Goal: Task Accomplishment & Management: Use online tool/utility

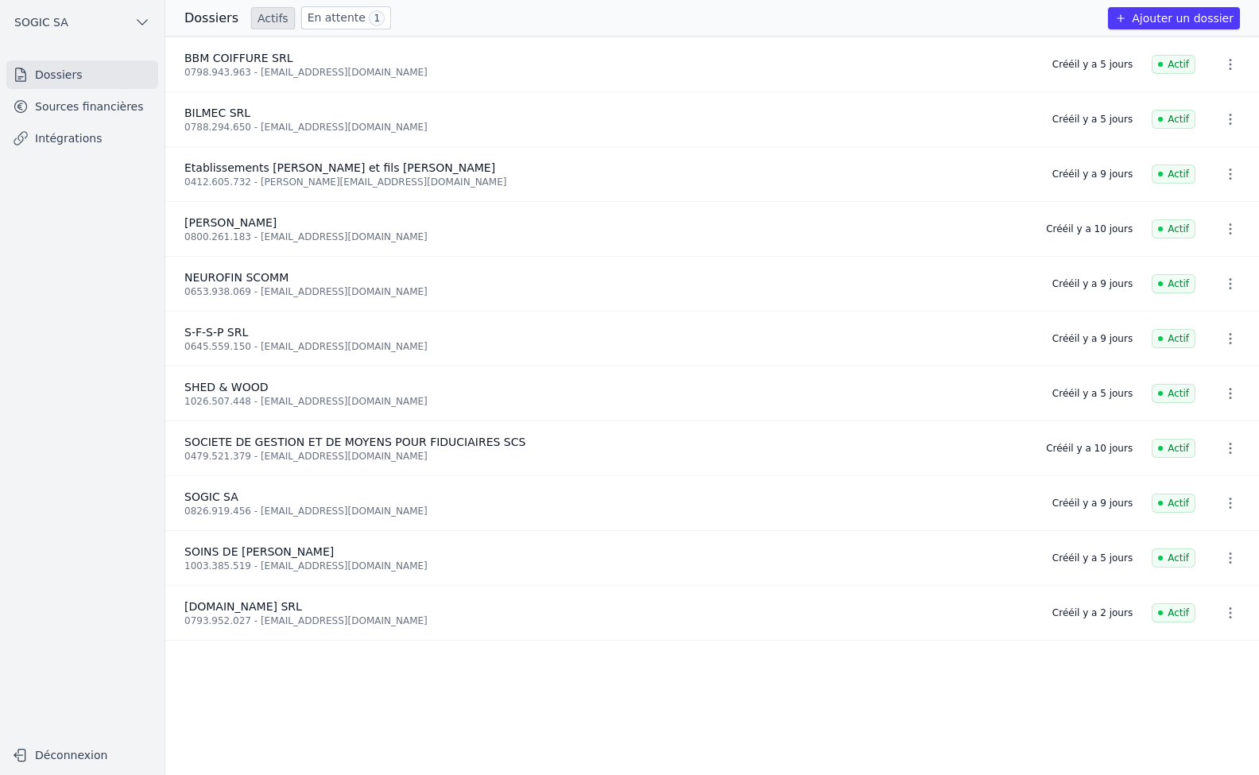
click at [52, 114] on link "Sources financières" at bounding box center [82, 106] width 152 height 29
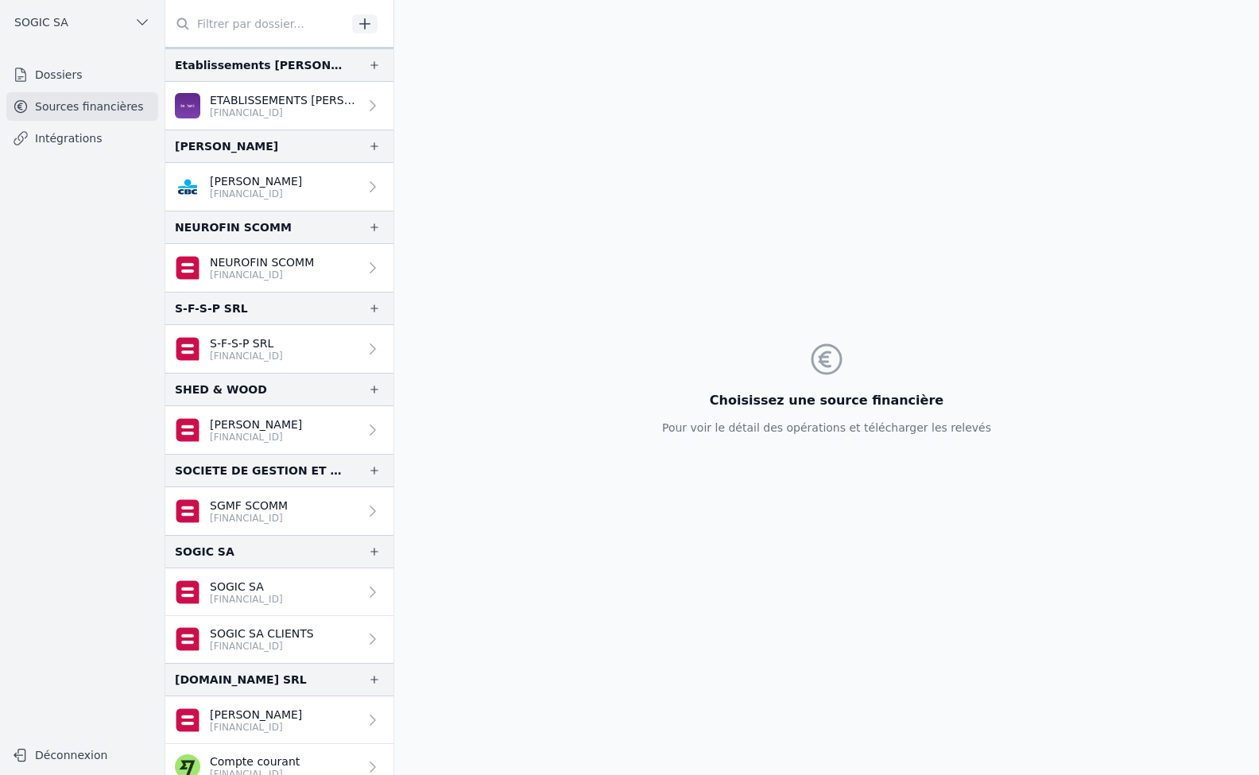
scroll to position [95, 0]
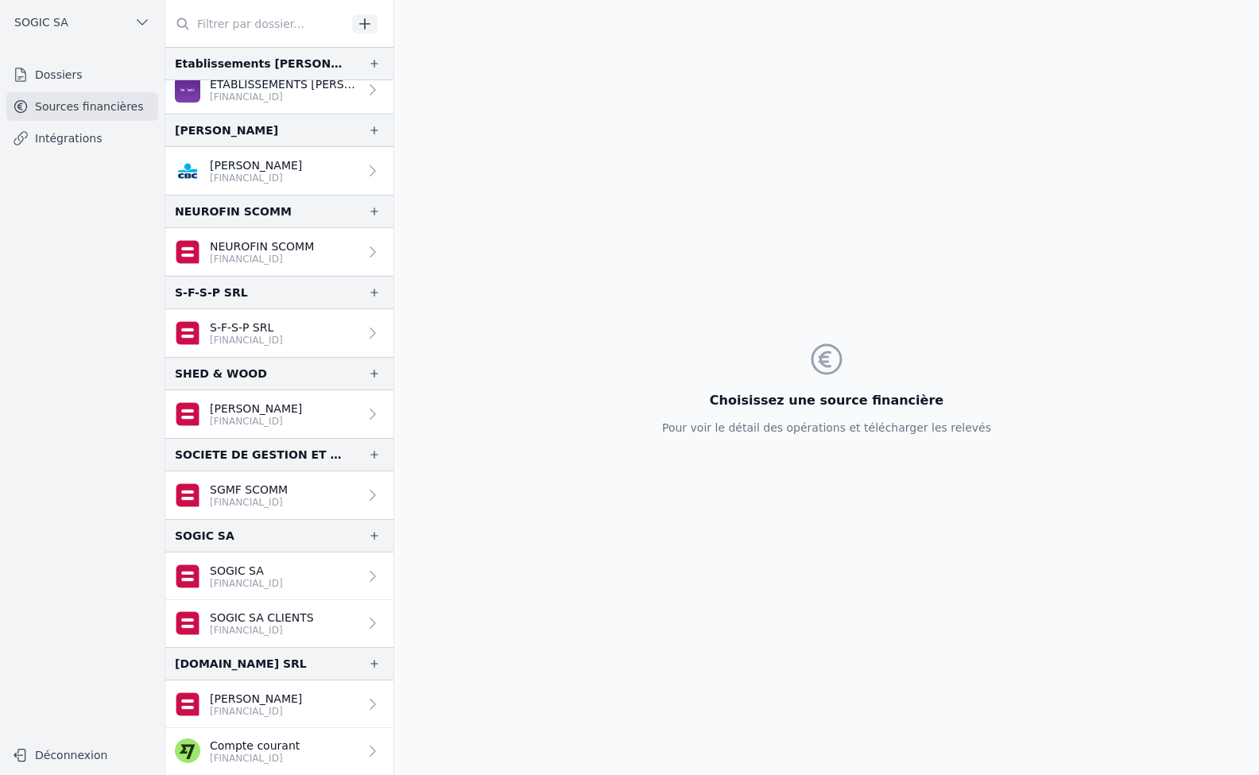
click at [323, 701] on link "[PERSON_NAME] [FINANCIAL_ID]" at bounding box center [279, 704] width 228 height 48
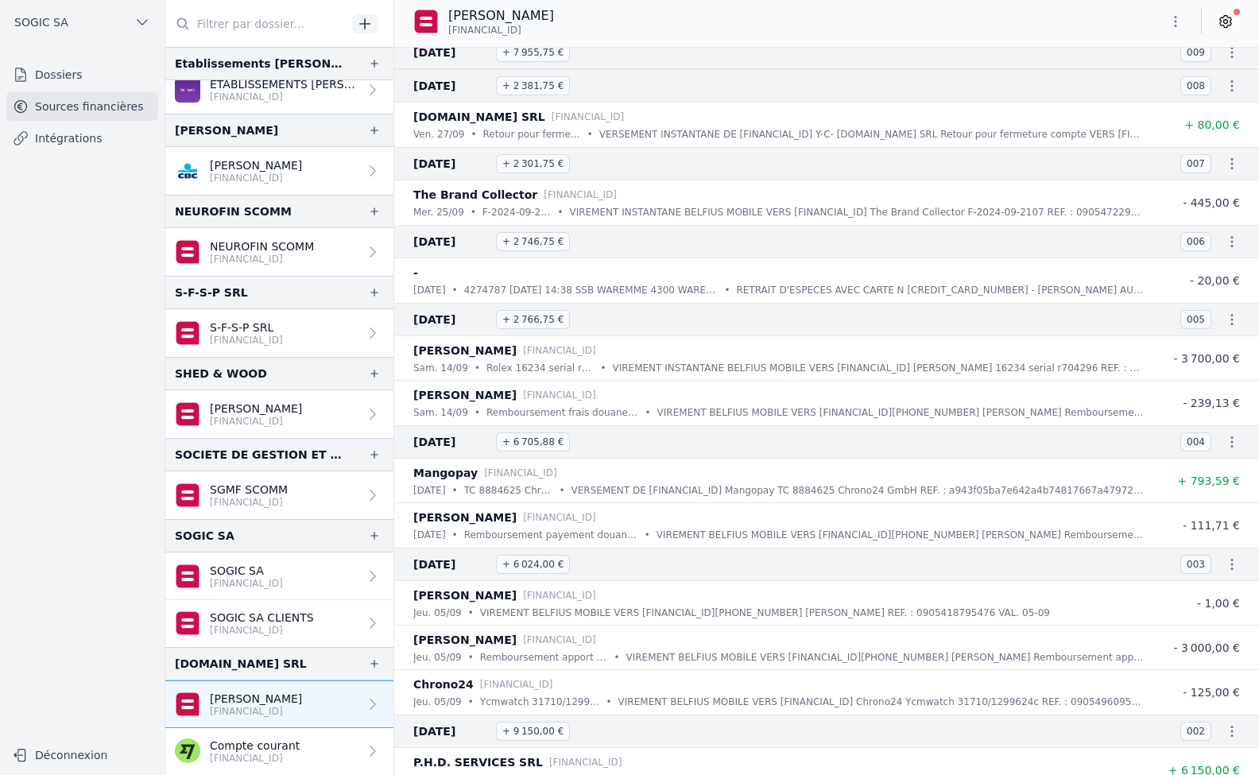
scroll to position [5658, 0]
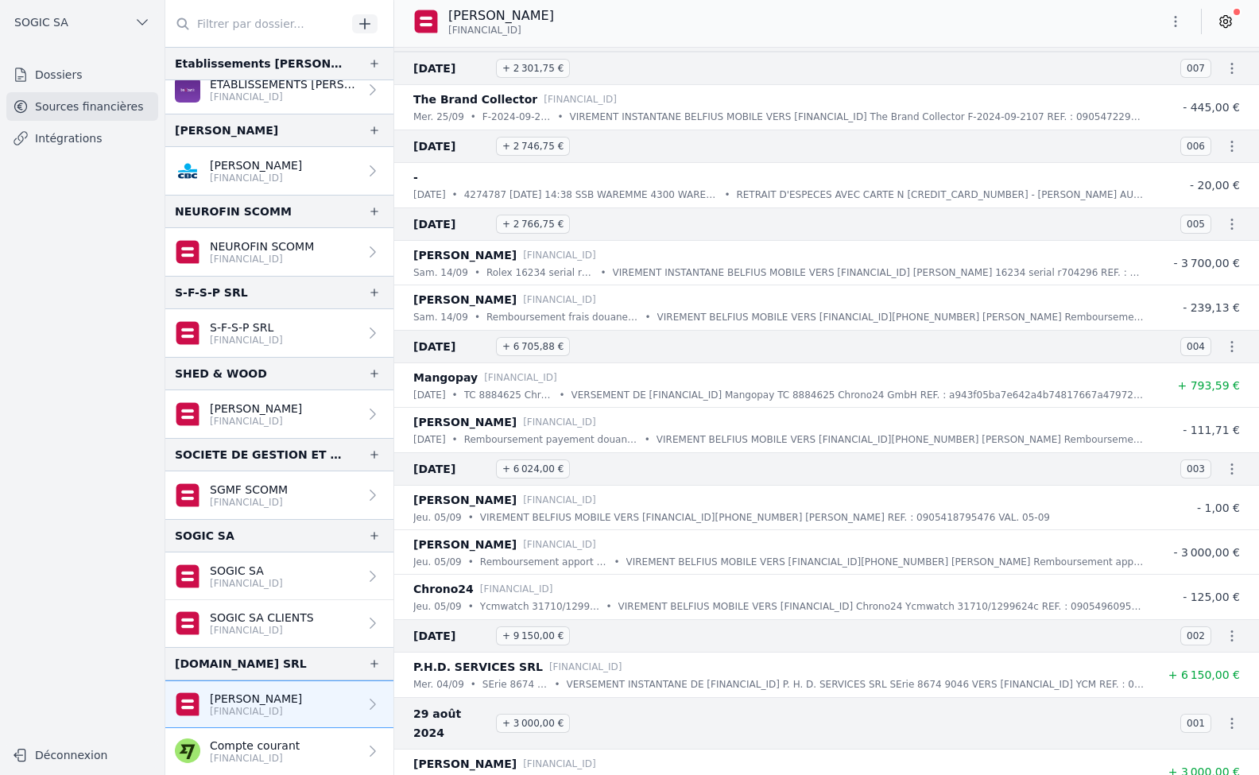
click at [62, 137] on link "Intégrations" at bounding box center [82, 138] width 152 height 29
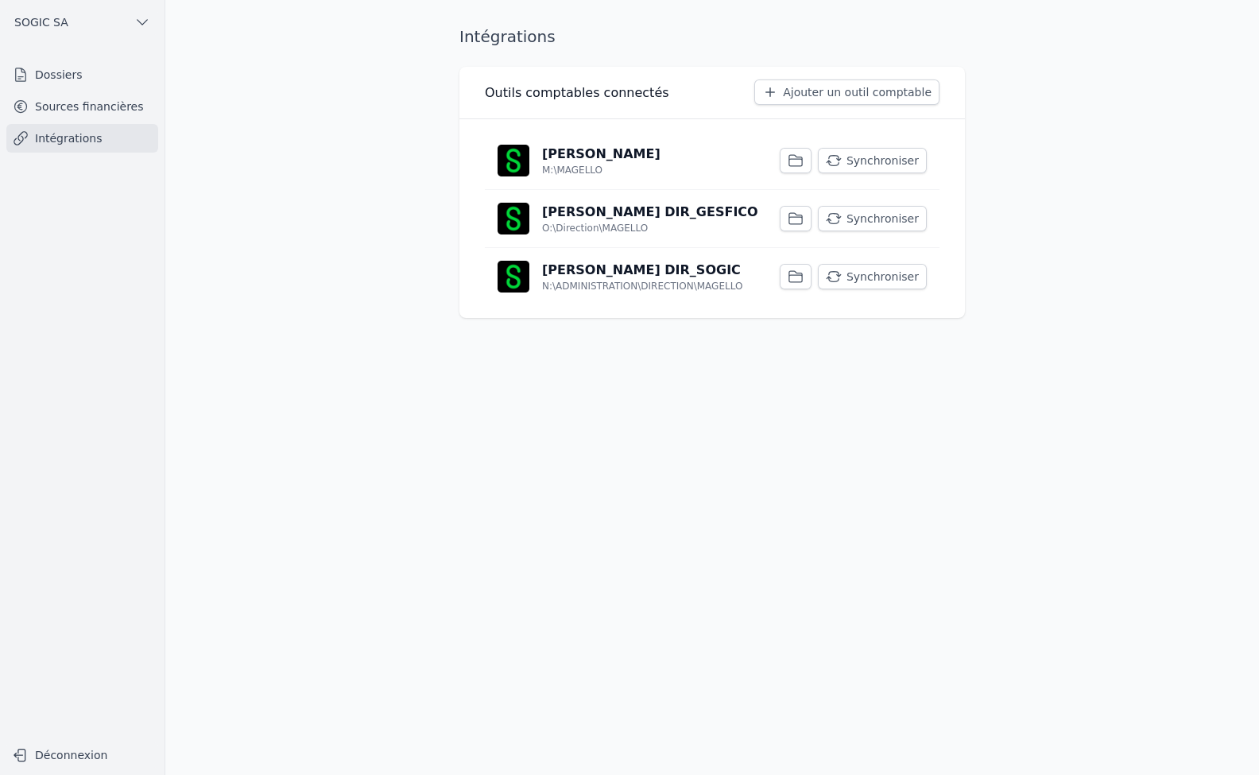
click at [587, 161] on p "[PERSON_NAME]" at bounding box center [601, 154] width 118 height 19
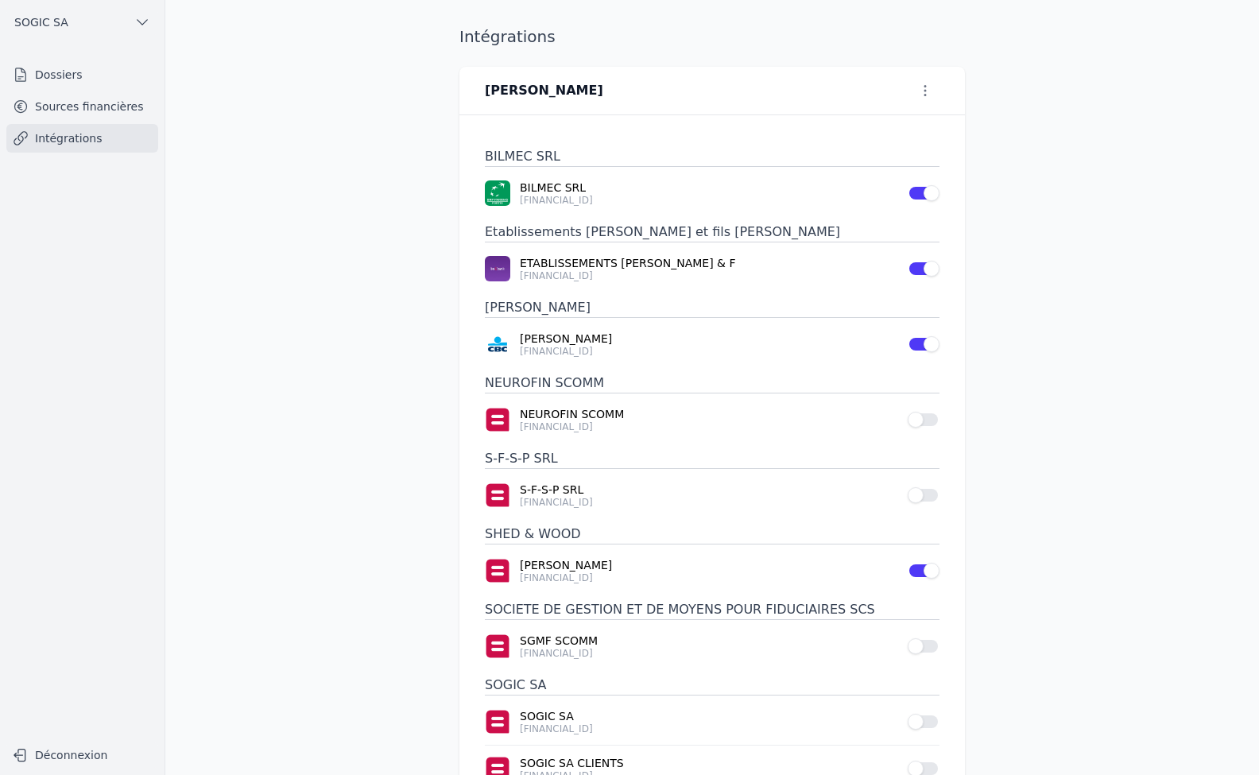
scroll to position [180, 0]
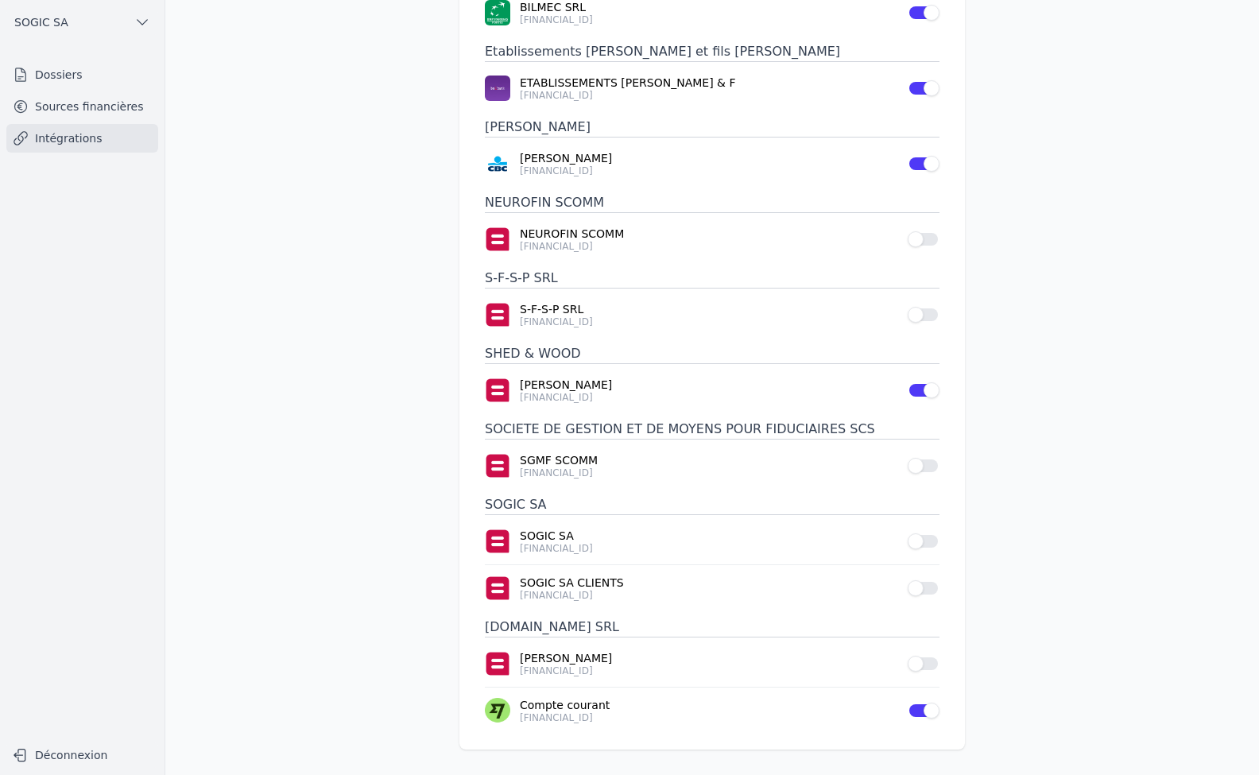
click at [927, 662] on button "Use setting" at bounding box center [924, 664] width 32 height 16
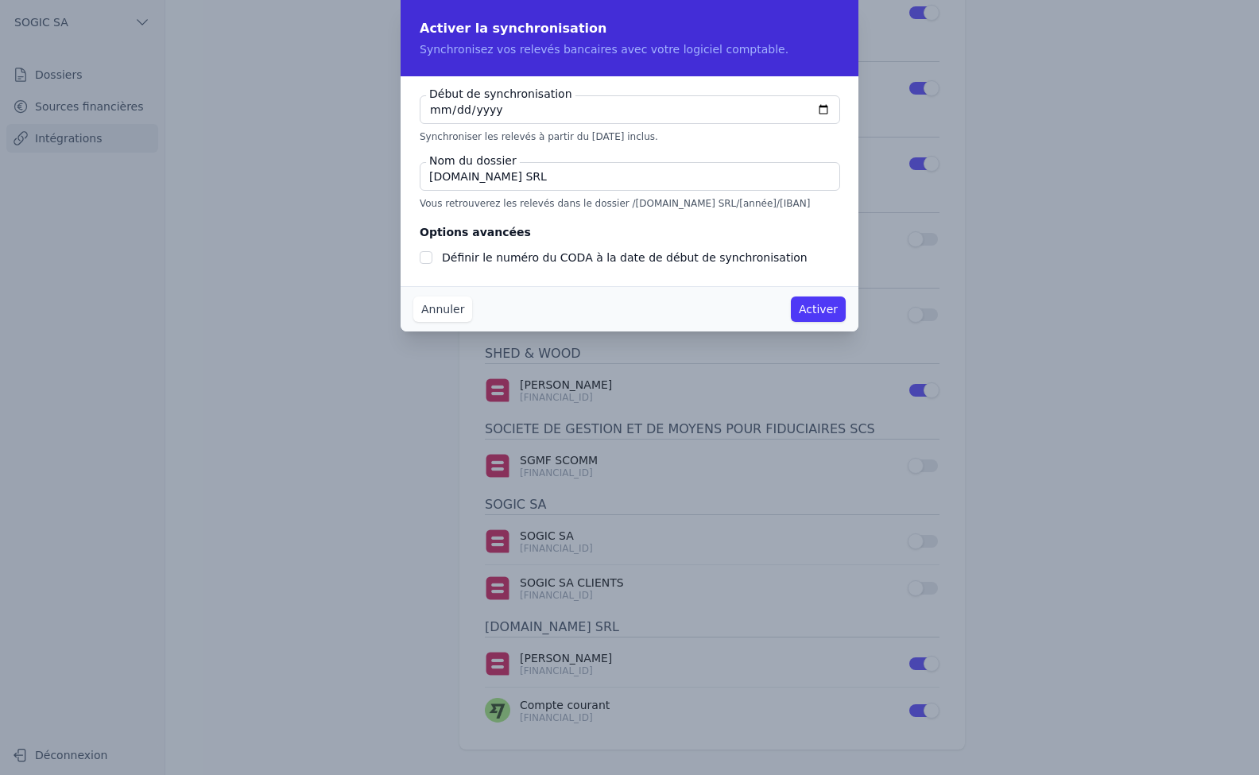
checkbox input "false"
type input "[DATE]"
click at [834, 307] on button "Activer" at bounding box center [818, 308] width 55 height 25
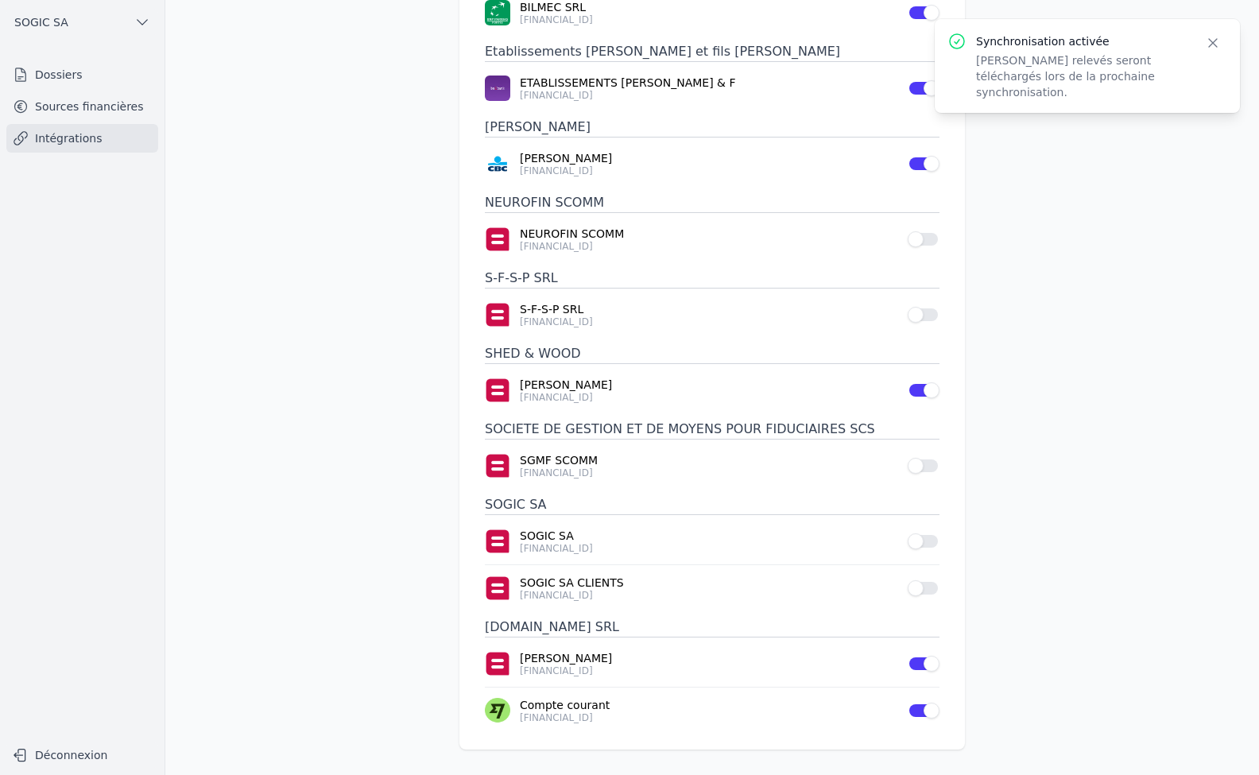
click at [60, 144] on link "Intégrations" at bounding box center [82, 138] width 152 height 29
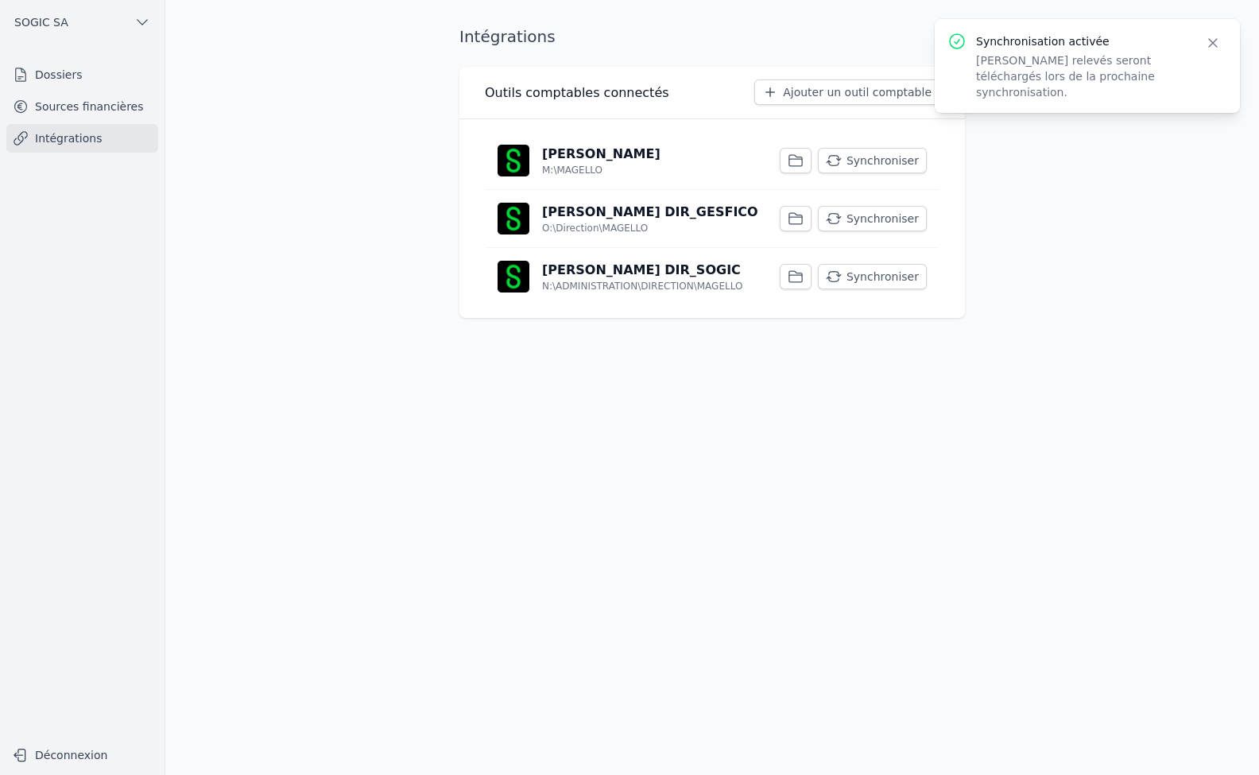
click at [877, 156] on button "Synchroniser" at bounding box center [872, 160] width 109 height 25
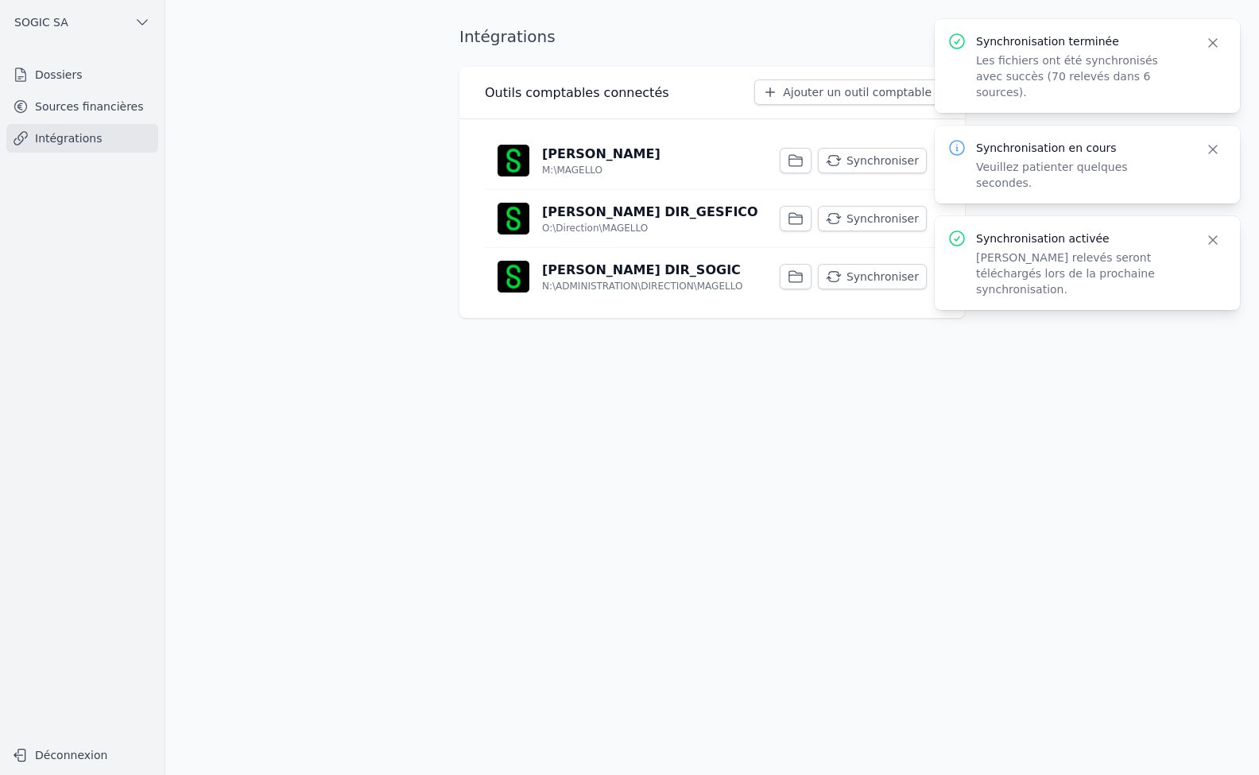
click at [866, 221] on button "Synchroniser" at bounding box center [872, 218] width 109 height 25
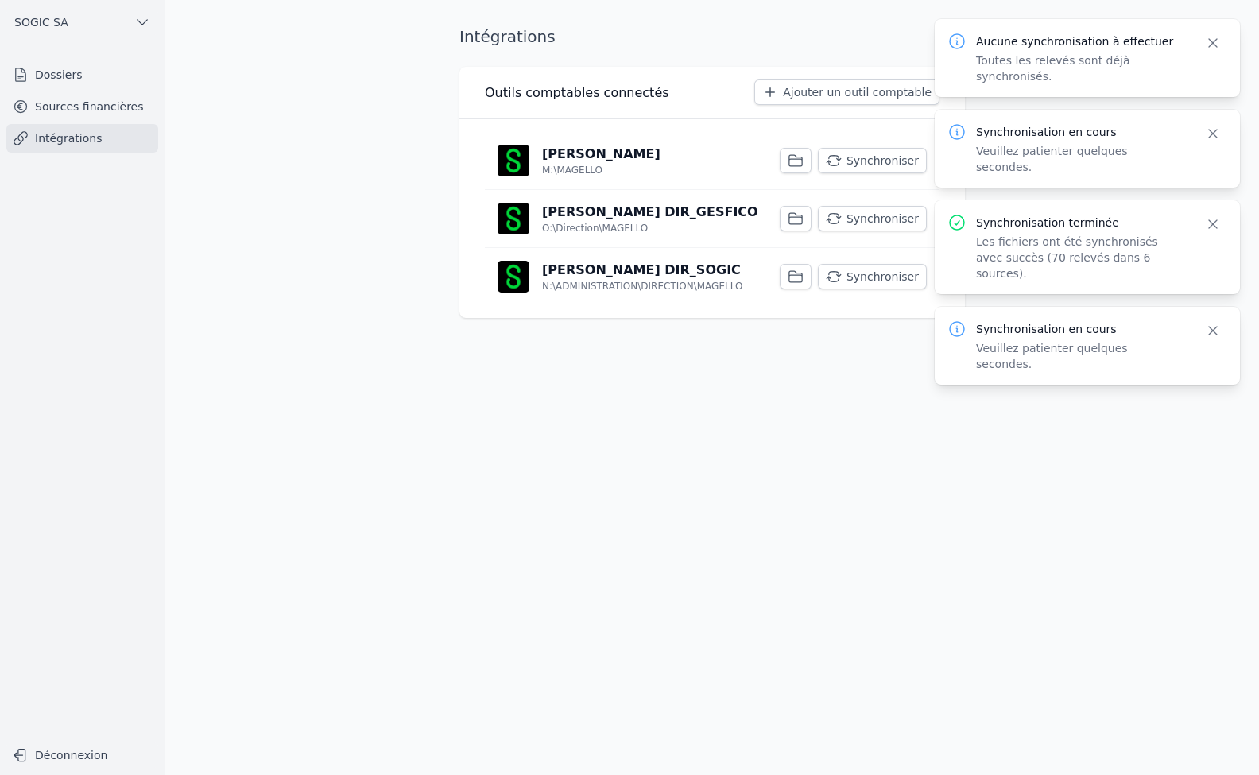
click at [868, 277] on button "Synchroniser" at bounding box center [872, 276] width 109 height 25
